Goal: Transaction & Acquisition: Purchase product/service

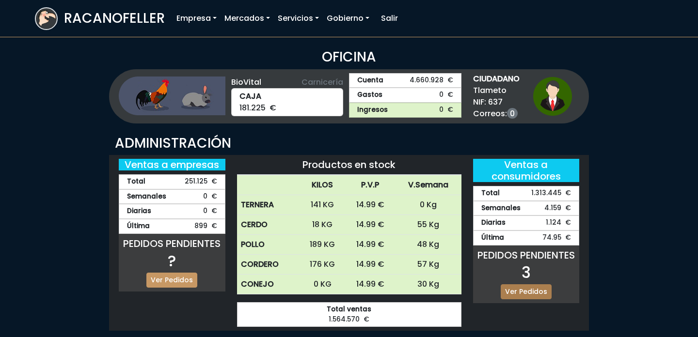
click at [538, 294] on link "Ver Pedidos" at bounding box center [526, 292] width 51 height 15
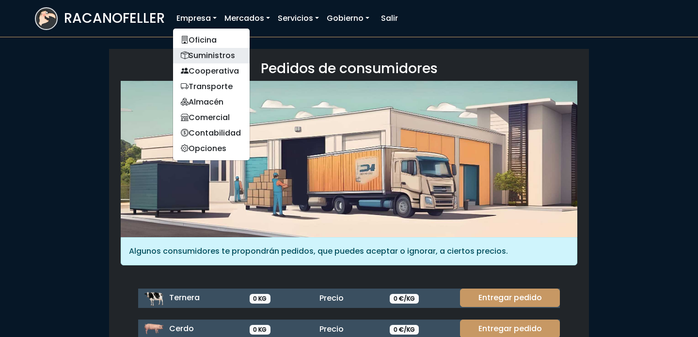
click at [210, 50] on link "Suministros" at bounding box center [211, 56] width 77 height 16
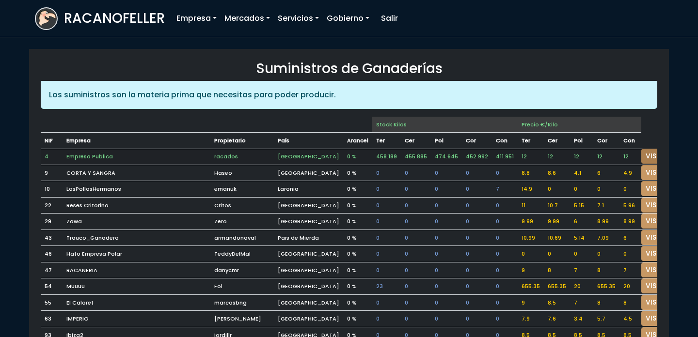
click at [650, 152] on link "VISITAR" at bounding box center [658, 156] width 35 height 15
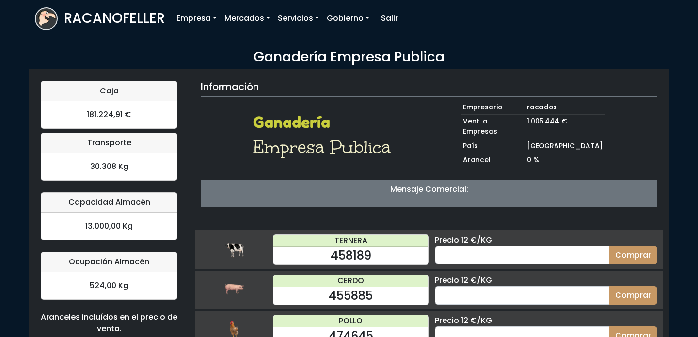
scroll to position [95, 0]
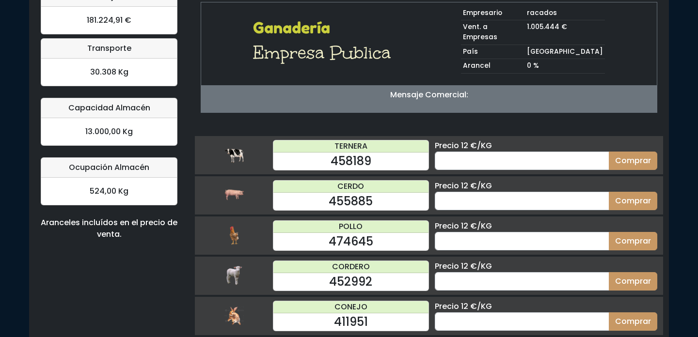
click at [483, 319] on div "Precio 12 €/KG Comprar" at bounding box center [546, 316] width 234 height 31
click at [483, 313] on input "number" at bounding box center [522, 322] width 174 height 18
type input "20"
click at [609, 313] on button "Comprar" at bounding box center [633, 322] width 48 height 18
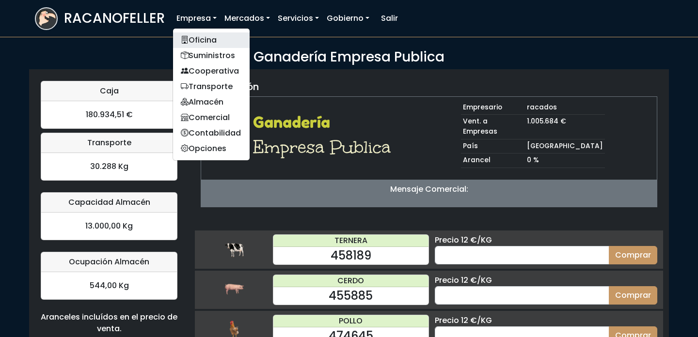
click at [206, 38] on link "Oficina" at bounding box center [211, 40] width 77 height 16
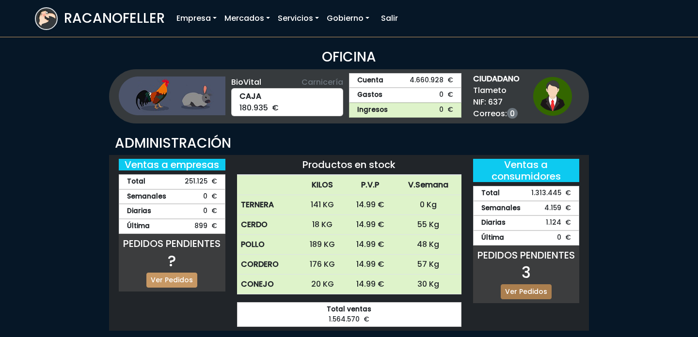
click at [525, 292] on link "Ver Pedidos" at bounding box center [526, 292] width 51 height 15
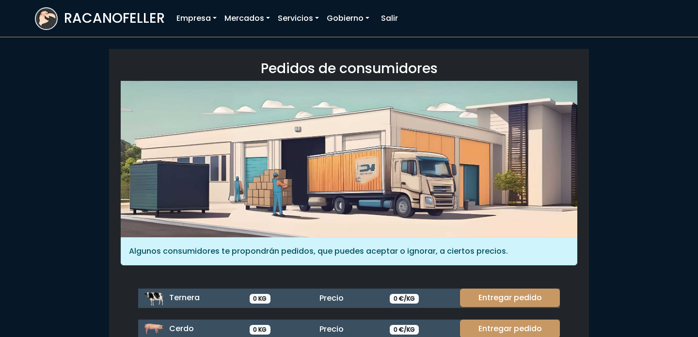
scroll to position [128, 0]
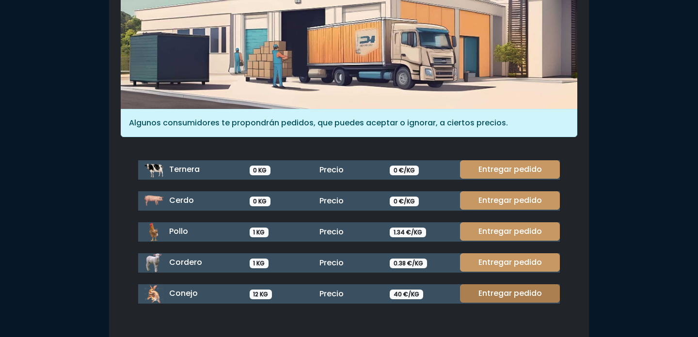
click at [518, 294] on link "Entregar pedido" at bounding box center [510, 294] width 100 height 18
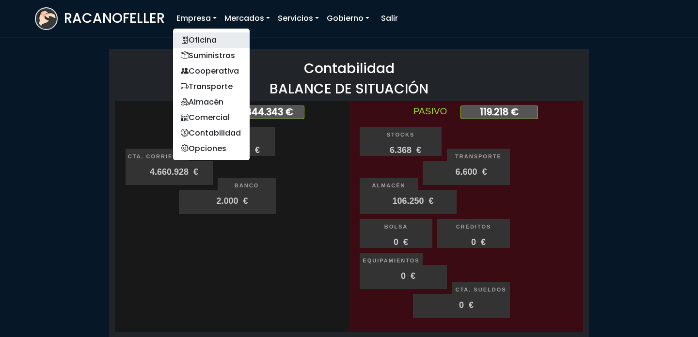
click at [192, 39] on link "Oficina" at bounding box center [211, 40] width 77 height 16
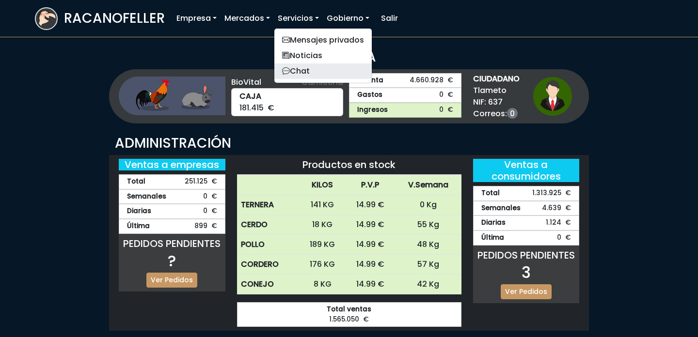
click at [300, 64] on link "Chat" at bounding box center [322, 71] width 97 height 16
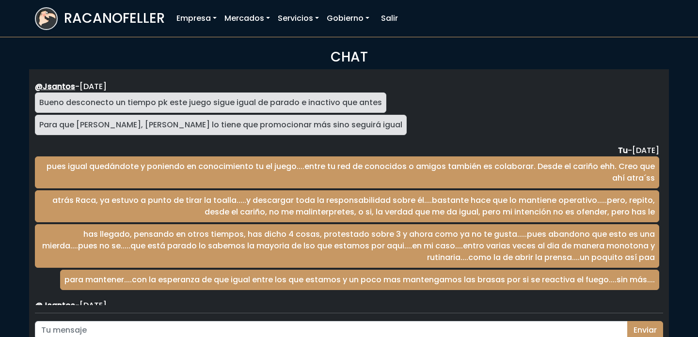
scroll to position [1584, 0]
